Goal: Task Accomplishment & Management: Complete application form

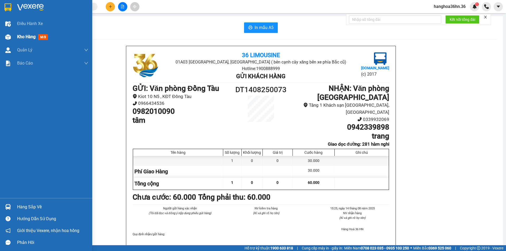
click at [25, 39] on span "Kho hàng" at bounding box center [26, 36] width 18 height 5
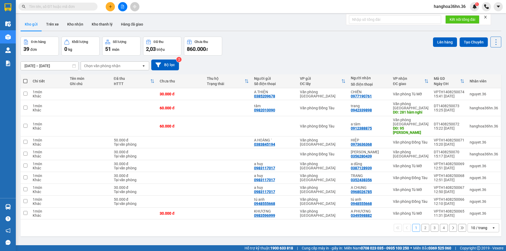
click at [108, 9] on button at bounding box center [110, 6] width 9 height 9
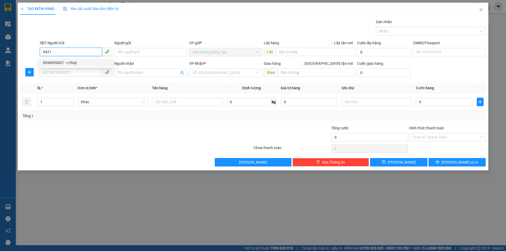
click at [74, 62] on div "0936059421 - c thuý" at bounding box center [76, 63] width 66 height 6
type input "0936059421"
type input "c thuý"
type input "0936059421"
click at [75, 71] on input "SĐT Người Nhận" at bounding box center [71, 72] width 62 height 8
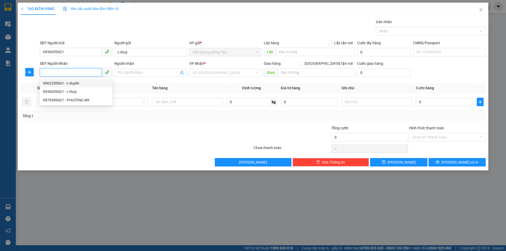
click at [76, 82] on div "0963250661 - c duyên" at bounding box center [76, 83] width 66 height 6
type input "0963250661"
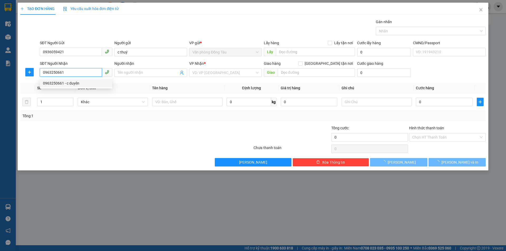
type input "c duyên"
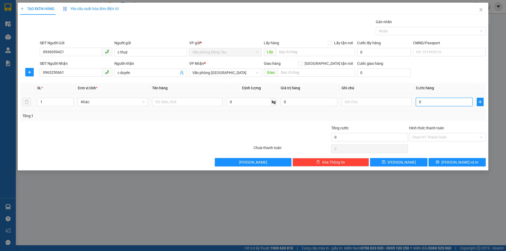
click at [425, 103] on input "0" at bounding box center [444, 102] width 57 height 8
type input "3"
type input "30"
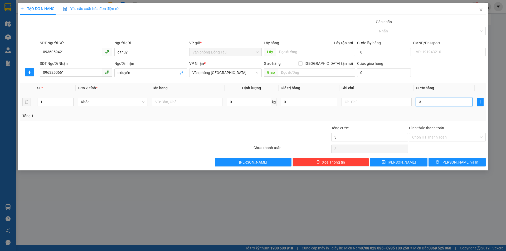
type input "30"
type input "300"
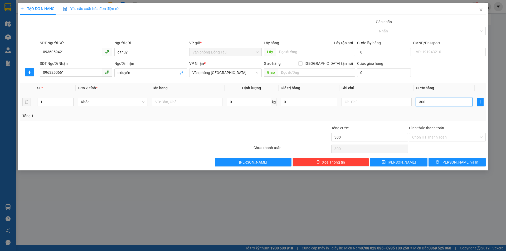
type input "3.000"
type input "30.000"
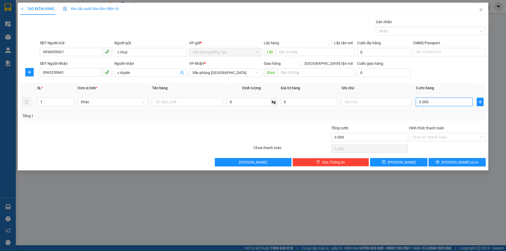
type input "30.000"
click at [439, 162] on icon "printer" at bounding box center [438, 162] width 4 height 4
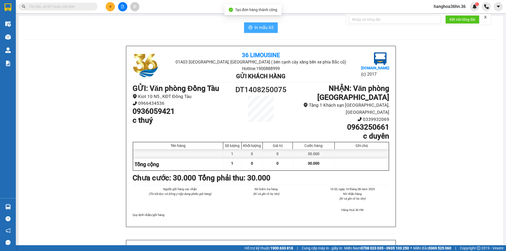
click at [259, 30] on span "In mẫu A5" at bounding box center [264, 27] width 19 height 7
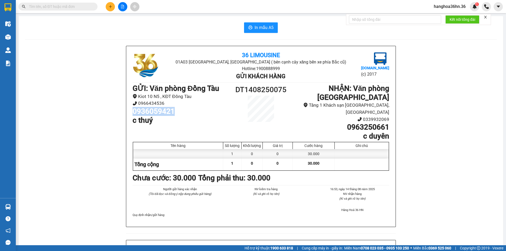
drag, startPoint x: 172, startPoint y: 112, endPoint x: 130, endPoint y: 112, distance: 41.4
click at [130, 112] on div "36 Limousine [GEOGRAPHIC_DATA][PERSON_NAME], [GEOGRAPHIC_DATA] ( bên cạnh cây x…" at bounding box center [260, 136] width 269 height 181
click at [180, 113] on h1 "0936059421" at bounding box center [181, 111] width 96 height 9
drag, startPoint x: 173, startPoint y: 112, endPoint x: 129, endPoint y: 111, distance: 44.0
click at [129, 111] on div "36 Limousine [GEOGRAPHIC_DATA][PERSON_NAME], [GEOGRAPHIC_DATA] ( bên cạnh cây x…" at bounding box center [260, 136] width 269 height 181
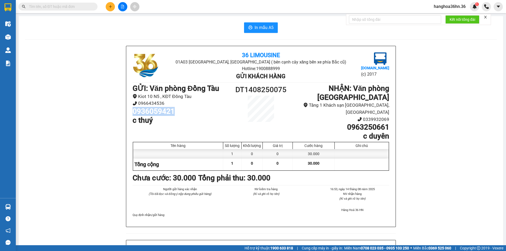
click at [174, 113] on h1 "0936059421" at bounding box center [181, 111] width 96 height 9
drag, startPoint x: 173, startPoint y: 113, endPoint x: 131, endPoint y: 115, distance: 42.5
click at [133, 115] on h1 "0936059421" at bounding box center [181, 111] width 96 height 9
click at [173, 111] on h1 "0936059421" at bounding box center [181, 111] width 96 height 9
drag, startPoint x: 173, startPoint y: 113, endPoint x: 128, endPoint y: 115, distance: 44.9
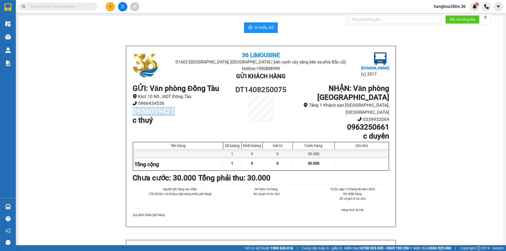
click at [128, 115] on div "36 Limousine [GEOGRAPHIC_DATA][PERSON_NAME], [GEOGRAPHIC_DATA] ( bên cạnh cây x…" at bounding box center [260, 136] width 269 height 181
click at [193, 112] on h1 "0936059421" at bounding box center [181, 111] width 96 height 9
